Goal: Task Accomplishment & Management: Complete application form

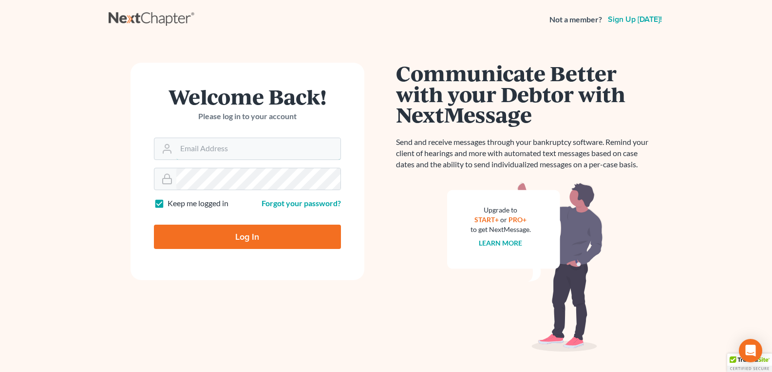
type input "[EMAIL_ADDRESS][DOMAIN_NAME]"
click at [249, 242] on input "Log In" at bounding box center [247, 237] width 187 height 24
type input "Thinking..."
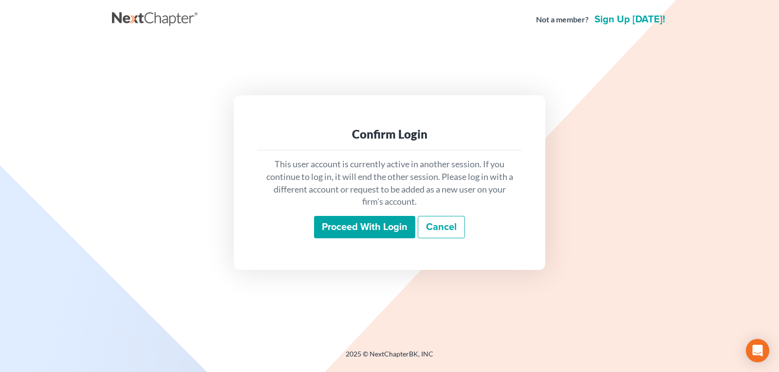
click at [370, 227] on input "Proceed with login" at bounding box center [364, 227] width 101 height 22
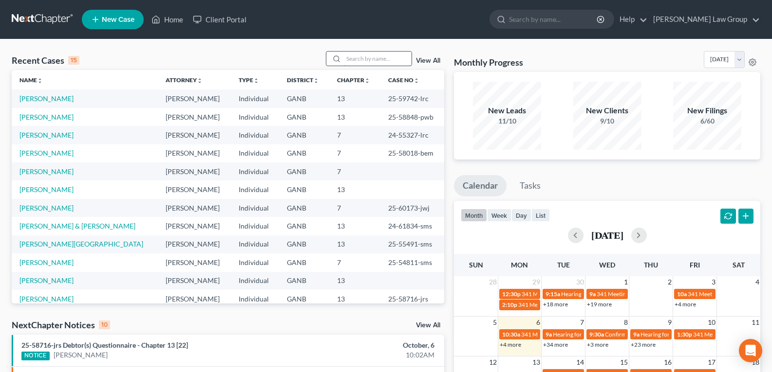
click at [378, 56] on input "search" at bounding box center [377, 59] width 68 height 14
click at [377, 57] on input "search" at bounding box center [377, 59] width 68 height 14
drag, startPoint x: 375, startPoint y: 95, endPoint x: 406, endPoint y: 105, distance: 31.6
click at [406, 105] on td "25-59742-lrc" at bounding box center [412, 99] width 64 height 18
copy td "25-59742"
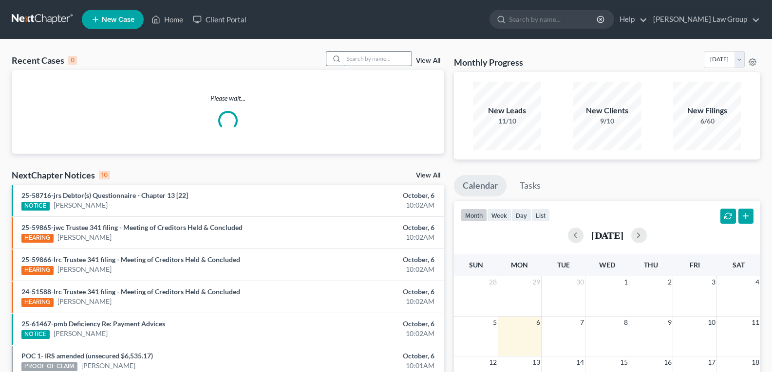
click at [362, 58] on input "search" at bounding box center [377, 59] width 68 height 14
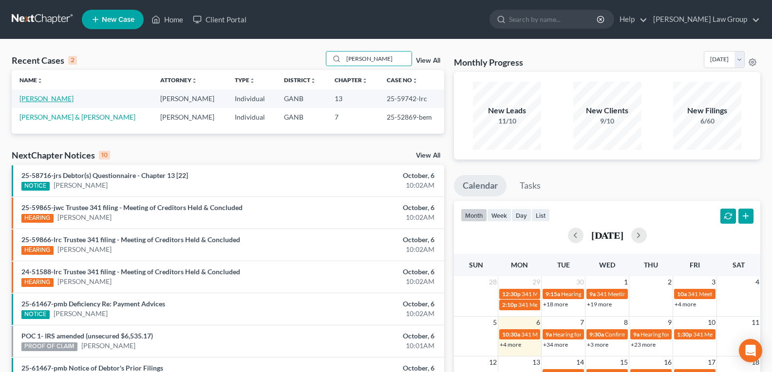
type input "[PERSON_NAME]"
click at [30, 98] on link "[PERSON_NAME]" at bounding box center [46, 98] width 54 height 8
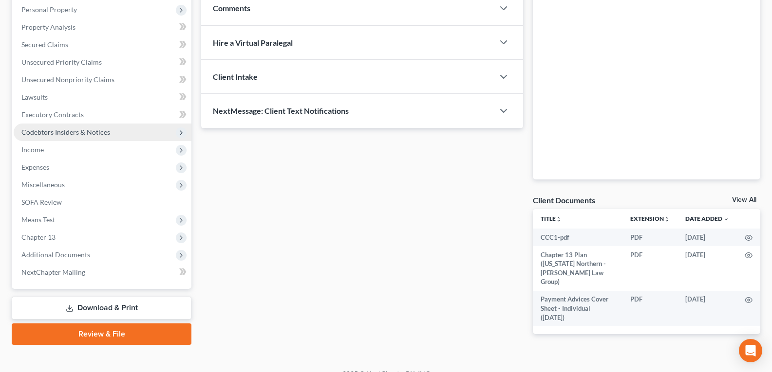
scroll to position [180, 0]
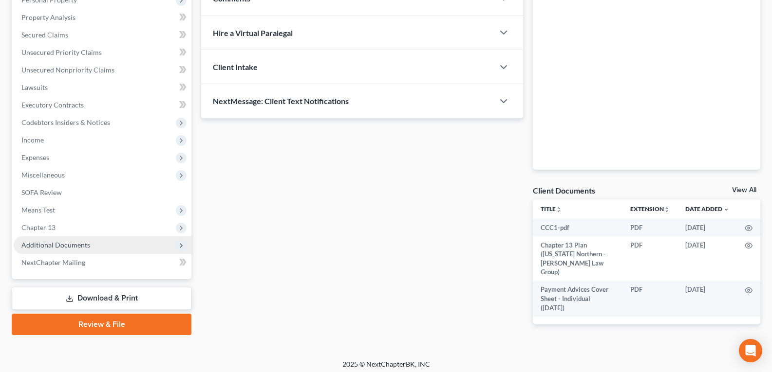
click at [59, 249] on span "Additional Documents" at bounding box center [103, 246] width 178 height 18
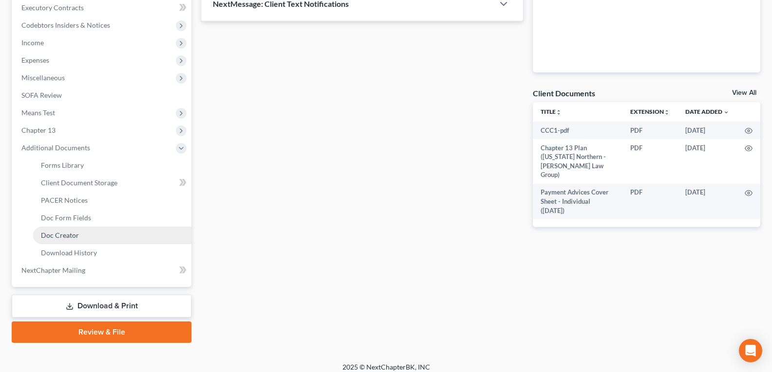
click at [66, 236] on span "Doc Creator" at bounding box center [60, 235] width 38 height 8
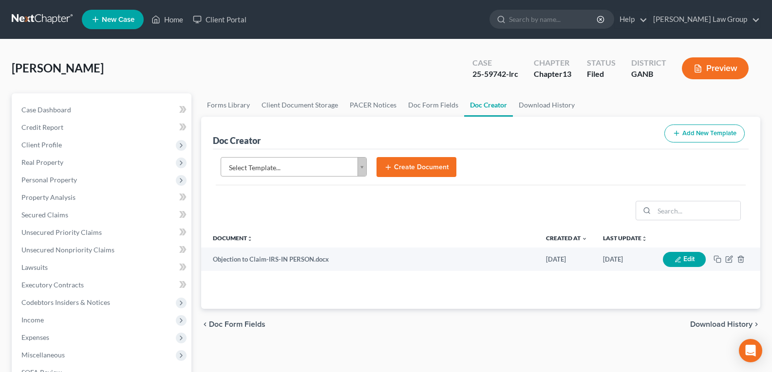
click at [361, 167] on body "Home New Case Client Portal [PERSON_NAME] Law Group [EMAIL_ADDRESS][DOMAIN_NAME…" at bounding box center [386, 329] width 772 height 658
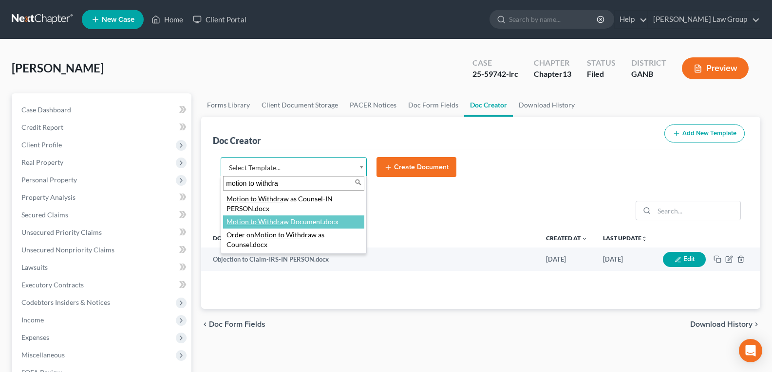
type input "motion to withdra"
select select "111663"
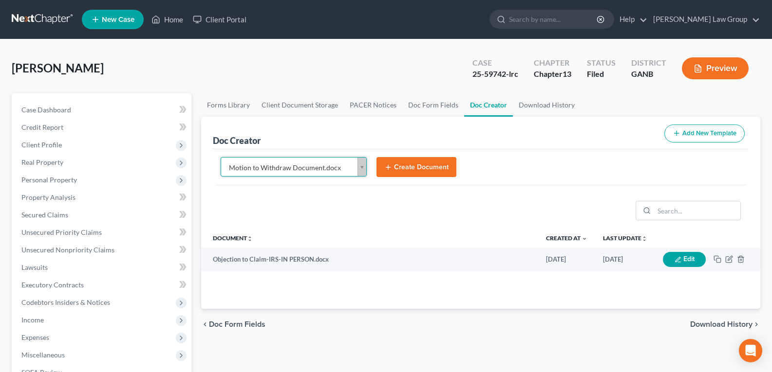
click at [419, 164] on button "Create Document" at bounding box center [416, 167] width 80 height 20
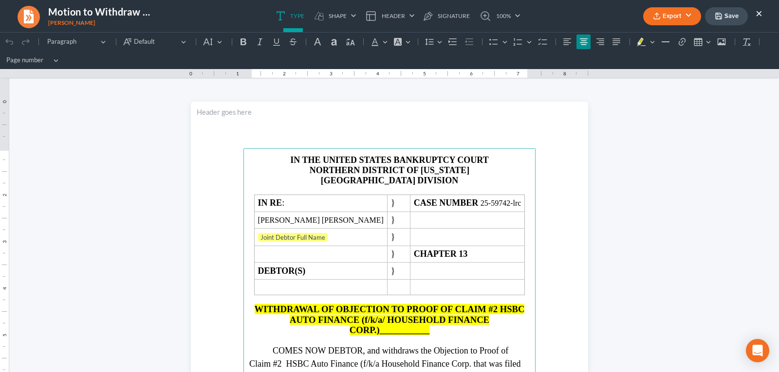
click at [653, 18] on icon "button" at bounding box center [657, 16] width 8 height 8
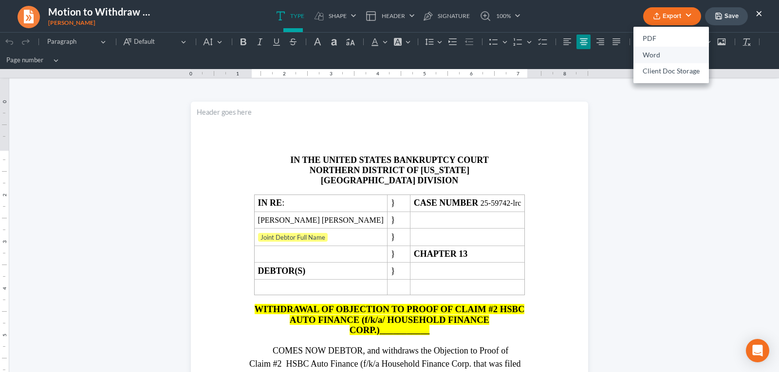
click at [650, 52] on link "Word" at bounding box center [670, 55] width 75 height 17
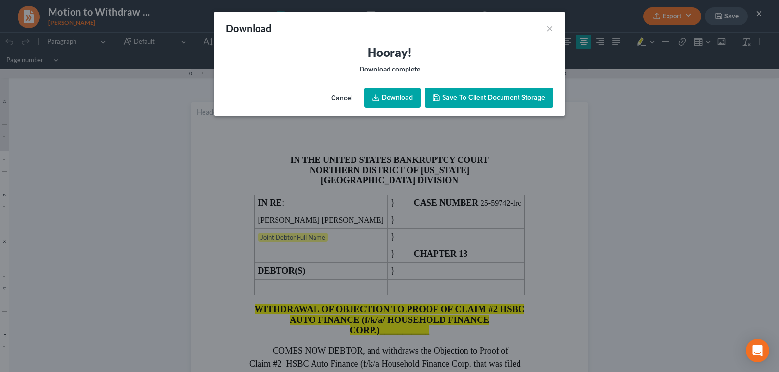
click at [376, 93] on link "Download" at bounding box center [392, 98] width 56 height 20
click at [684, 155] on div "Download × Hooray! Download complete Cancel Download Save to Client Document St…" at bounding box center [389, 186] width 779 height 372
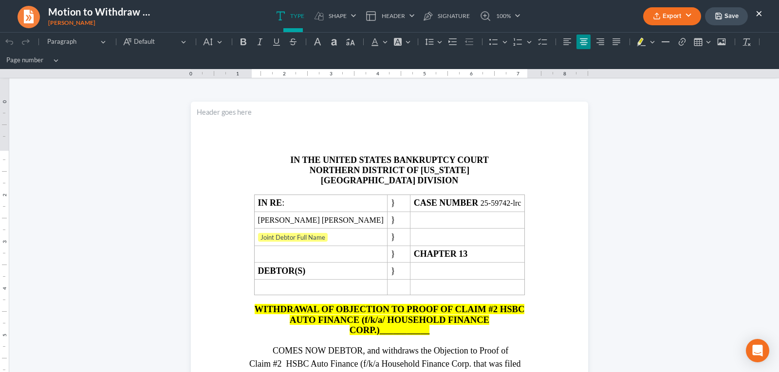
click at [723, 18] on button "Save" at bounding box center [726, 16] width 43 height 18
click at [761, 14] on div "Export PDF Word Client Doc Storage Save ×" at bounding box center [702, 16] width 139 height 21
click at [760, 15] on button "×" at bounding box center [759, 13] width 7 height 12
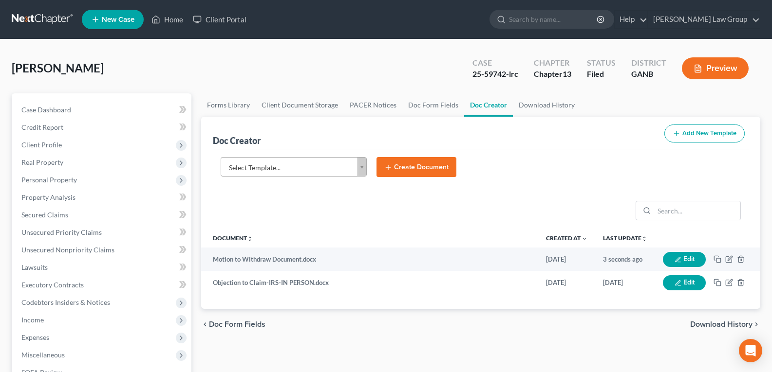
drag, startPoint x: 341, startPoint y: 56, endPoint x: 267, endPoint y: 74, distance: 76.6
click at [339, 56] on div "[PERSON_NAME] Upgraded Case 25-59742-lrc Chapter Chapter 13 Status Filed Distri…" at bounding box center [386, 72] width 748 height 42
click at [174, 22] on link "Home" at bounding box center [167, 20] width 41 height 18
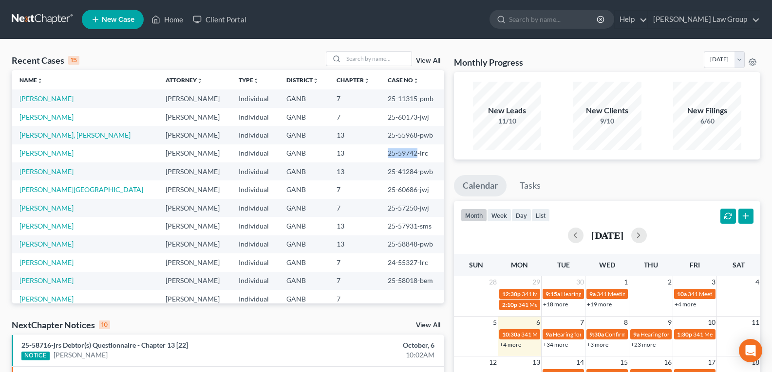
drag, startPoint x: 369, startPoint y: 154, endPoint x: 404, endPoint y: 154, distance: 34.6
click at [404, 154] on td "25-59742-lrc" at bounding box center [412, 154] width 64 height 18
copy td "25-59742"
click at [180, 21] on link "Home" at bounding box center [167, 20] width 41 height 18
click at [352, 58] on input "search" at bounding box center [377, 59] width 68 height 14
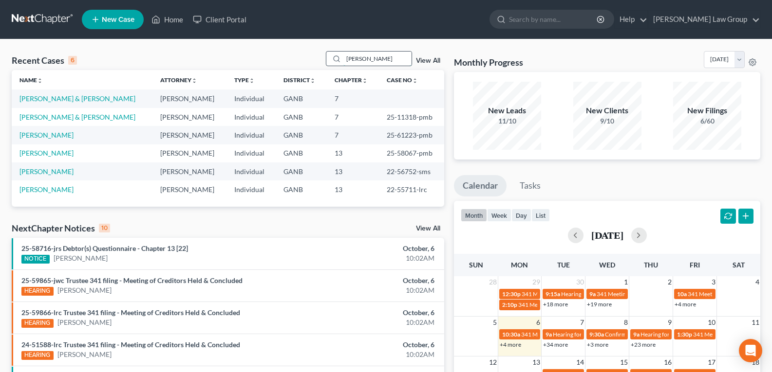
click at [380, 65] on input "[PERSON_NAME]" at bounding box center [377, 59] width 68 height 14
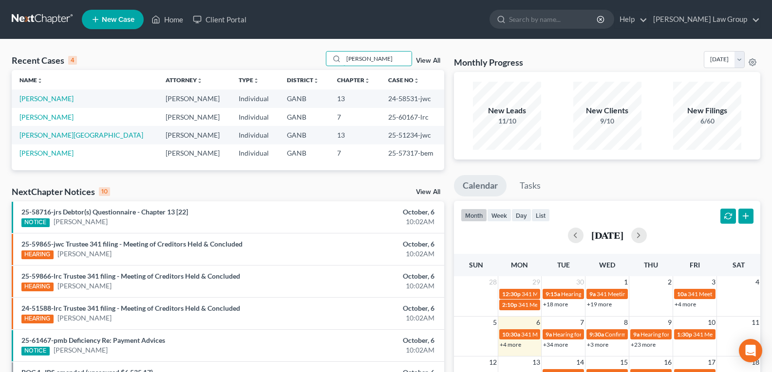
type input "[PERSON_NAME]"
click at [53, 123] on td "[PERSON_NAME]" at bounding box center [85, 117] width 146 height 18
click at [53, 116] on link "[PERSON_NAME]" at bounding box center [46, 117] width 54 height 8
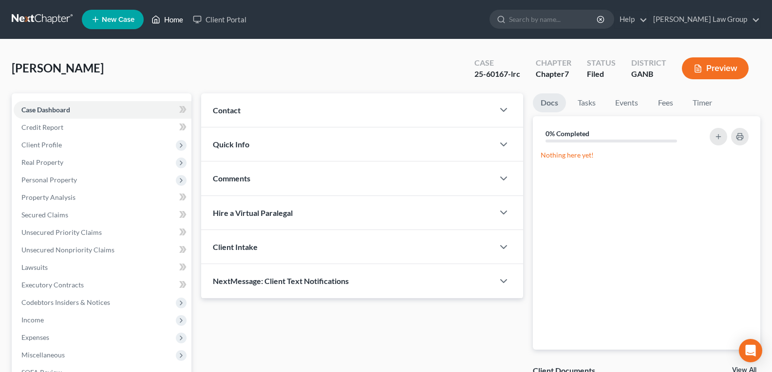
click at [169, 16] on link "Home" at bounding box center [167, 20] width 41 height 18
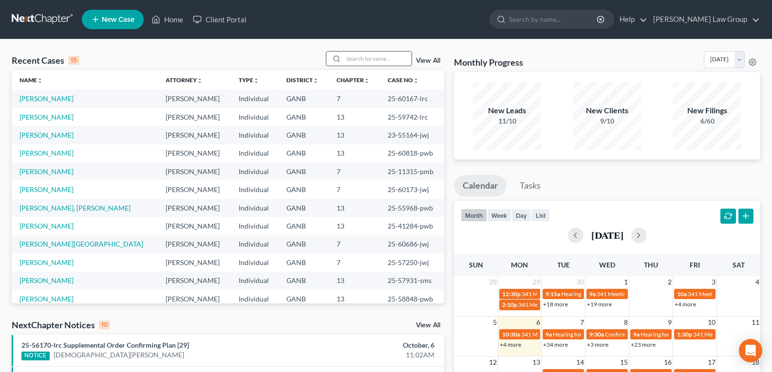
click at [364, 57] on input "search" at bounding box center [377, 59] width 68 height 14
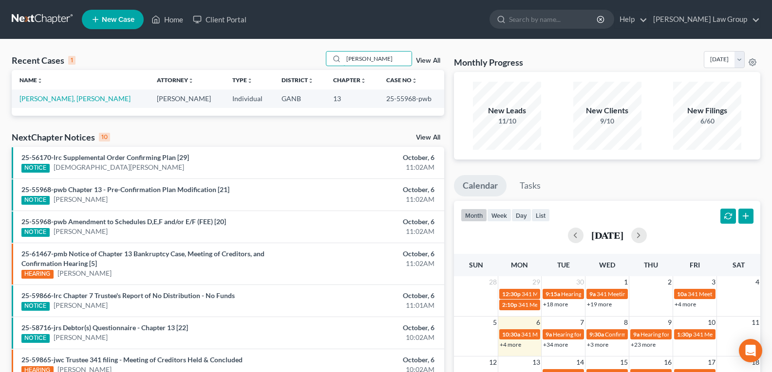
type input "[PERSON_NAME]"
click at [36, 98] on link "[PERSON_NAME], [PERSON_NAME]" at bounding box center [74, 98] width 111 height 8
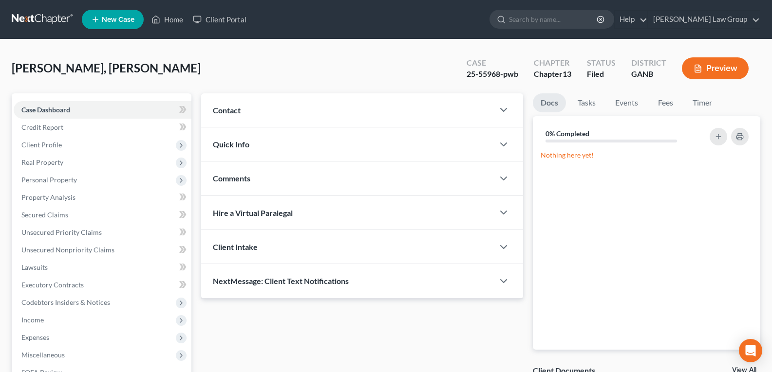
scroll to position [180, 0]
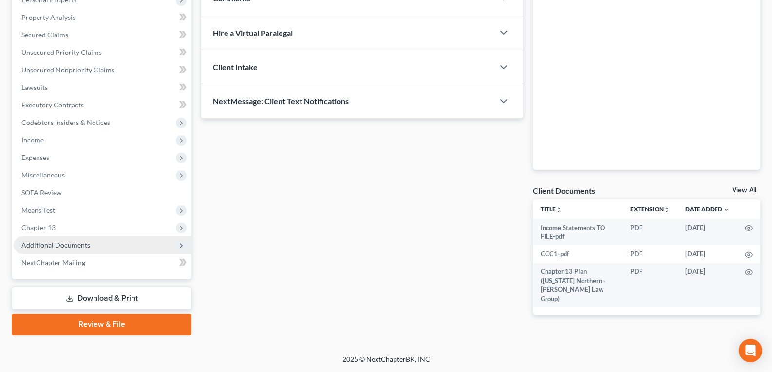
click at [70, 249] on span "Additional Documents" at bounding box center [55, 245] width 69 height 8
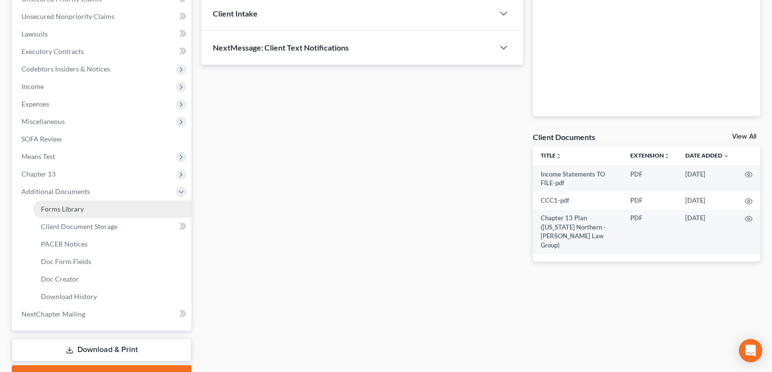
scroll to position [277, 0]
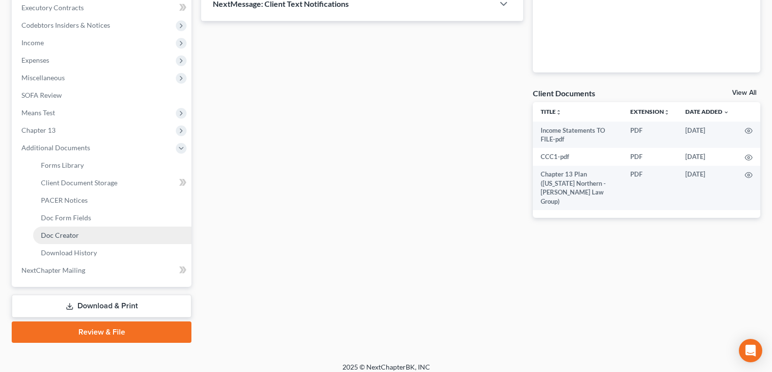
click at [56, 234] on span "Doc Creator" at bounding box center [60, 235] width 38 height 8
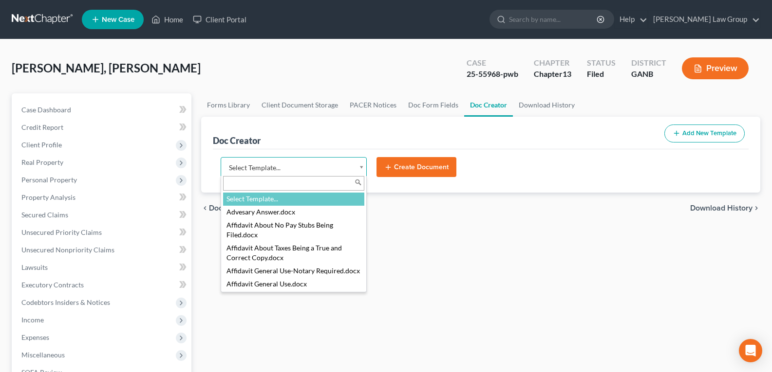
click at [365, 166] on body "Home New Case Client Portal [PERSON_NAME] Law Group [EMAIL_ADDRESS][DOMAIN_NAME…" at bounding box center [386, 329] width 772 height 658
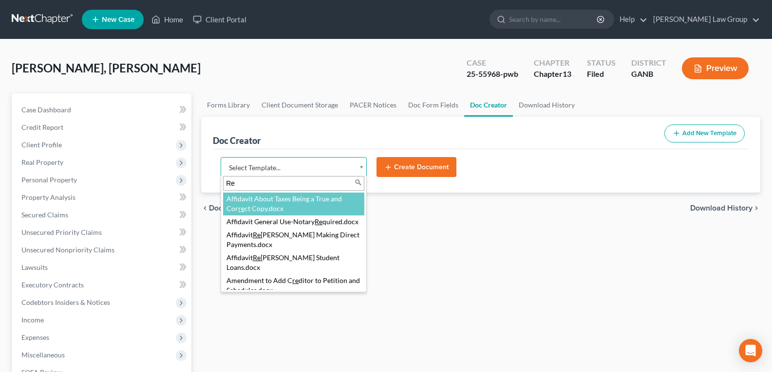
type input "Res"
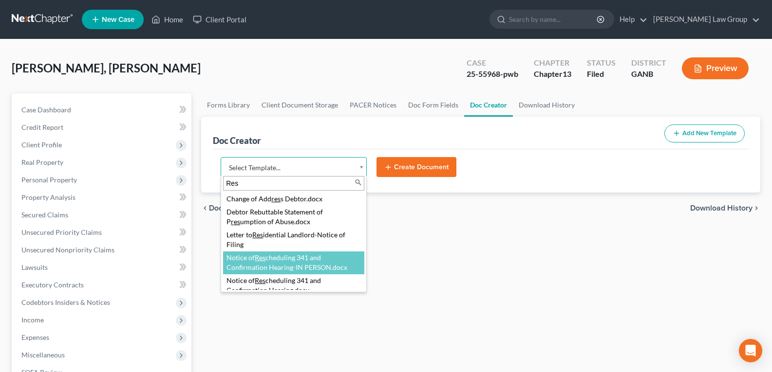
select select "116620"
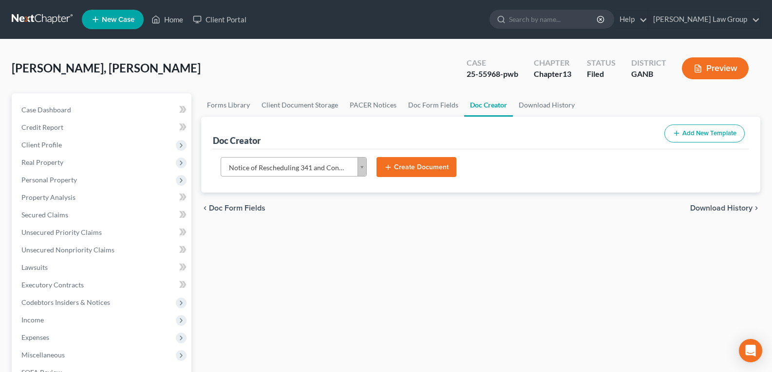
click at [412, 174] on button "Create Document" at bounding box center [416, 167] width 80 height 20
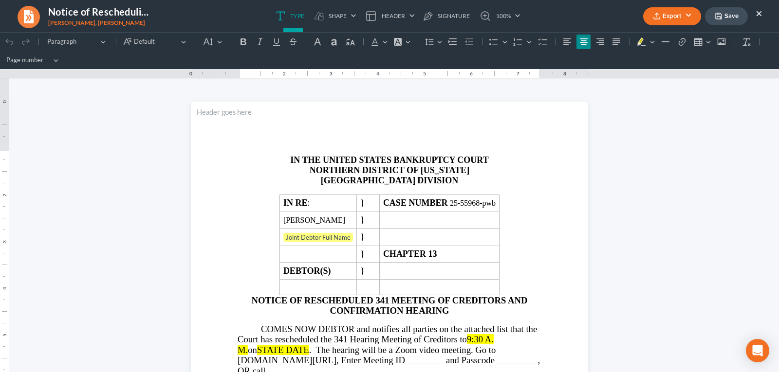
click at [664, 11] on button "Export" at bounding box center [672, 16] width 58 height 18
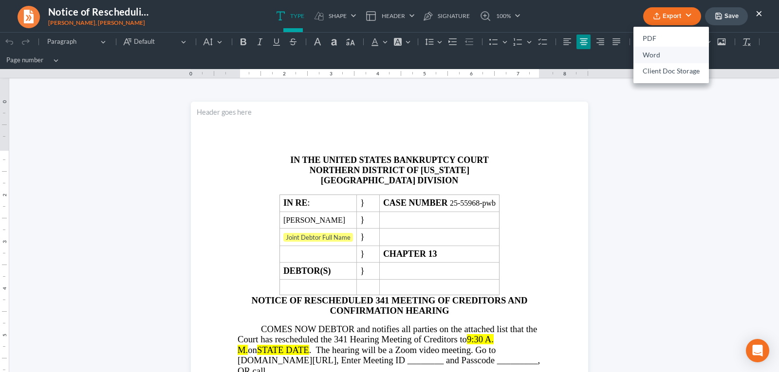
click at [649, 57] on link "Word" at bounding box center [670, 55] width 75 height 17
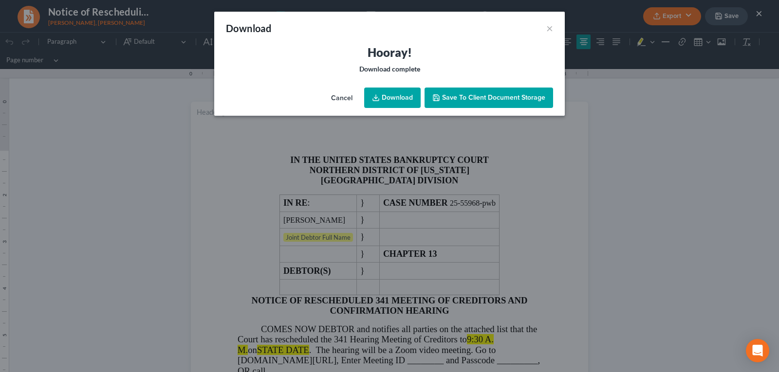
click at [382, 99] on link "Download" at bounding box center [392, 98] width 56 height 20
click at [721, 122] on div "Download × Hooray! Download complete Cancel Download Save to Client Document St…" at bounding box center [389, 186] width 779 height 372
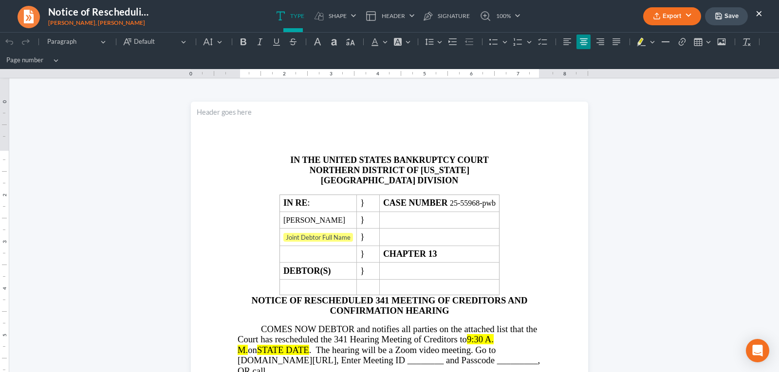
click at [760, 12] on button "×" at bounding box center [759, 13] width 7 height 12
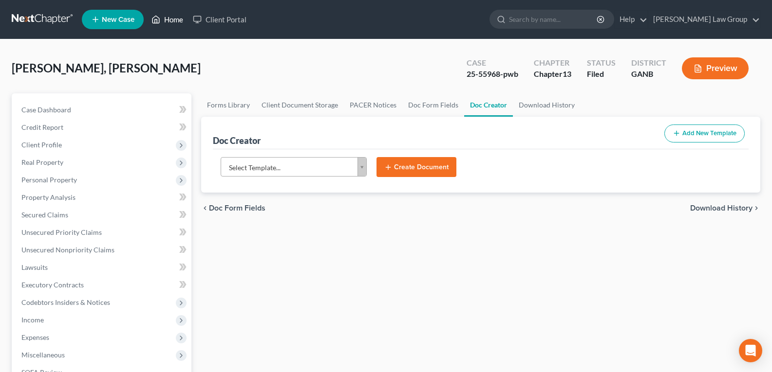
drag, startPoint x: 162, startPoint y: 17, endPoint x: 158, endPoint y: 0, distance: 17.4
click at [162, 17] on link "Home" at bounding box center [167, 20] width 41 height 18
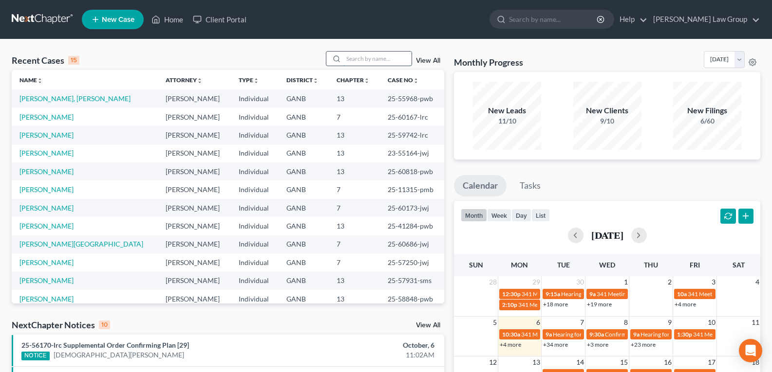
click at [358, 67] on div "Recent Cases 15 View All" at bounding box center [228, 60] width 432 height 19
click at [359, 53] on input "search" at bounding box center [377, 59] width 68 height 14
type input "d"
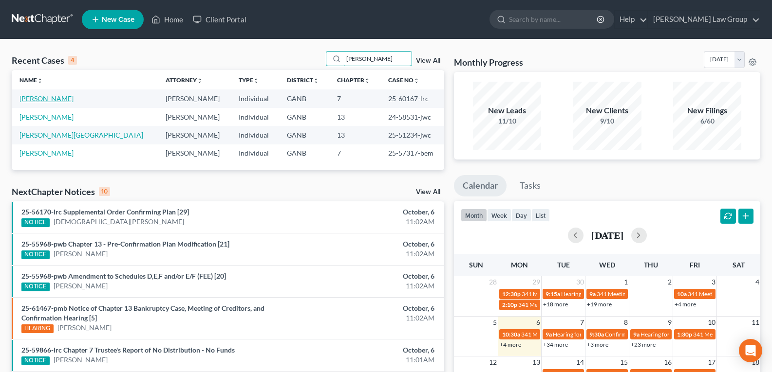
type input "[PERSON_NAME]"
click at [24, 96] on link "[PERSON_NAME]" at bounding box center [46, 98] width 54 height 8
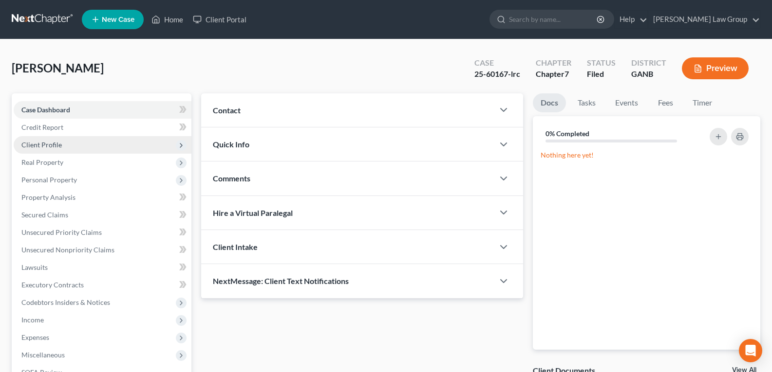
click at [35, 147] on span "Client Profile" at bounding box center [41, 145] width 40 height 8
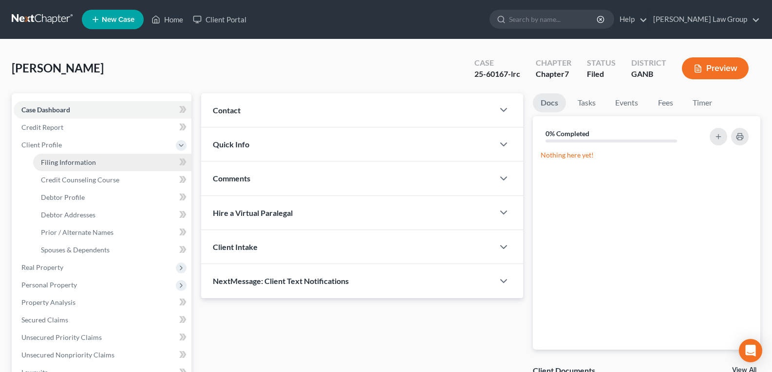
click at [52, 162] on span "Filing Information" at bounding box center [68, 162] width 55 height 8
select select "1"
select select "0"
select select "10"
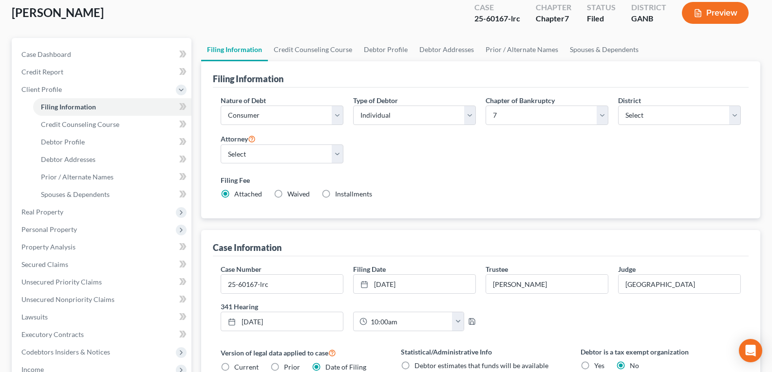
scroll to position [146, 0]
